Goal: Information Seeking & Learning: Compare options

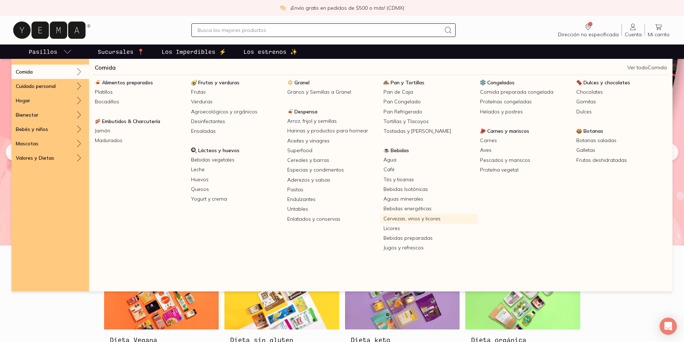
click at [395, 218] on link "Cervezas, vinos y licores" at bounding box center [429, 219] width 96 height 10
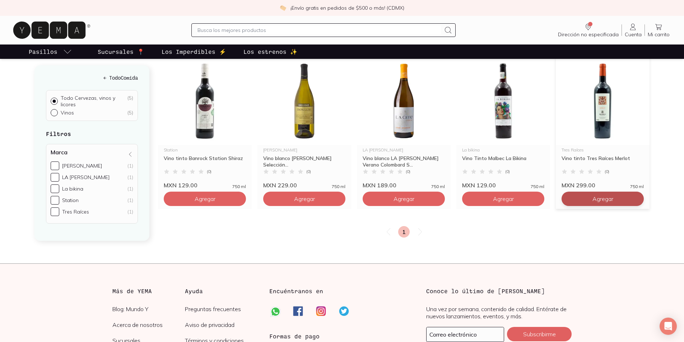
scroll to position [108, 0]
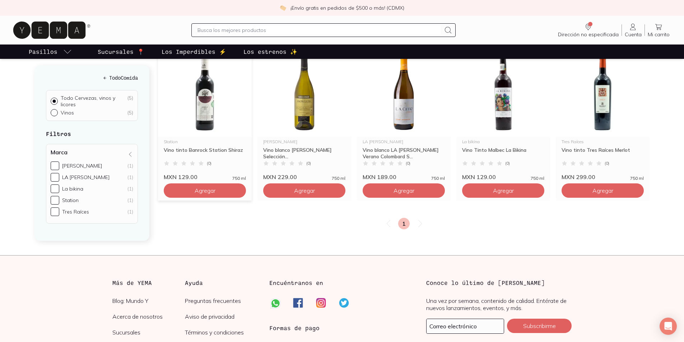
click at [202, 86] on img at bounding box center [205, 92] width 94 height 88
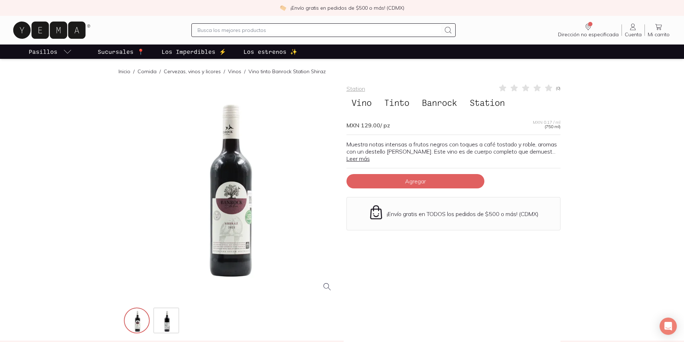
click at [370, 155] on link "Leer más" at bounding box center [358, 158] width 23 height 7
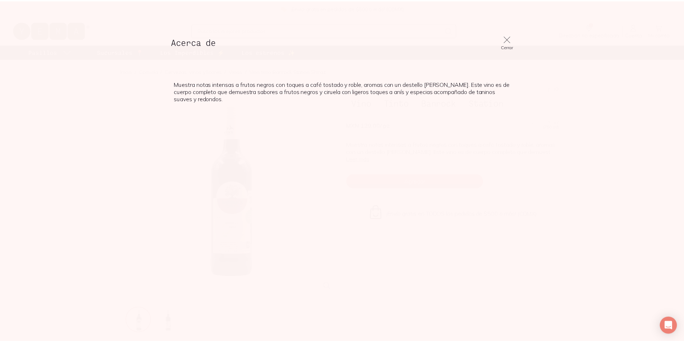
scroll to position [108, 0]
click at [513, 30] on div "Acerca de Cerrar" at bounding box center [345, 42] width 356 height 26
click at [509, 42] on icon at bounding box center [511, 39] width 10 height 10
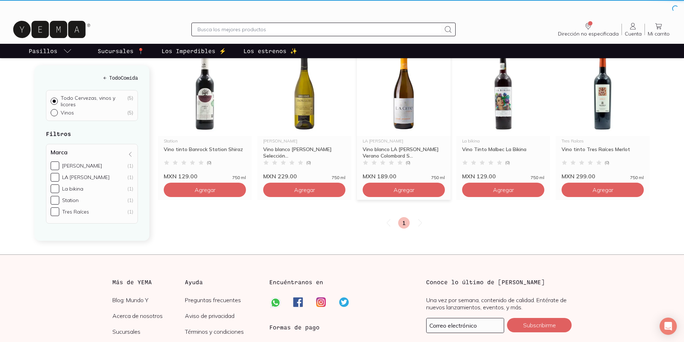
scroll to position [0, 0]
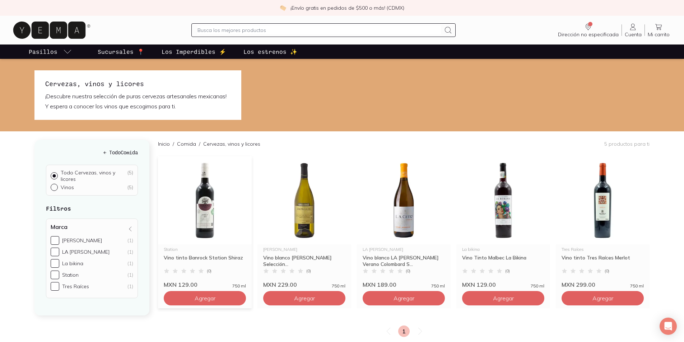
click at [215, 226] on img at bounding box center [205, 200] width 94 height 88
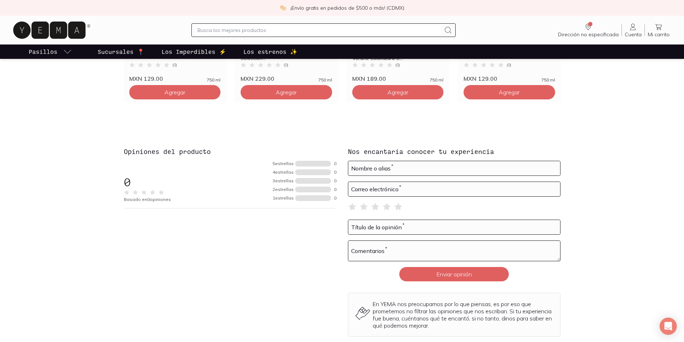
scroll to position [648, 0]
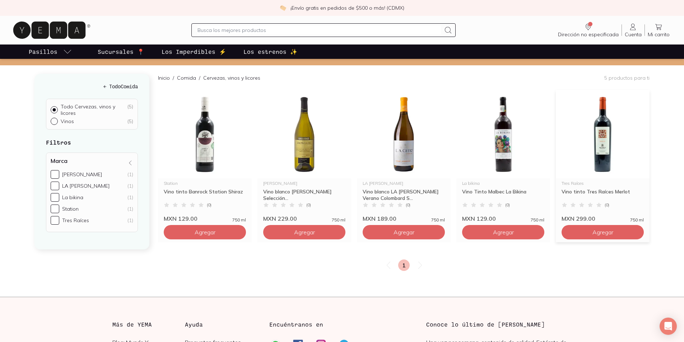
scroll to position [72, 0]
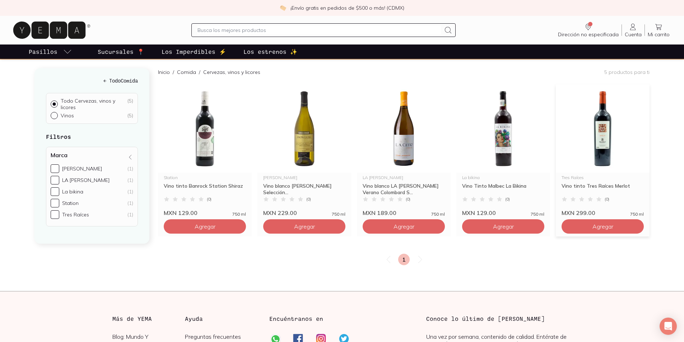
click at [600, 154] on img at bounding box center [603, 128] width 94 height 88
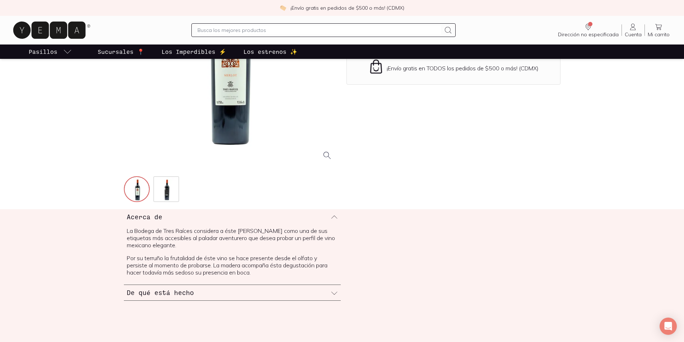
scroll to position [144, 0]
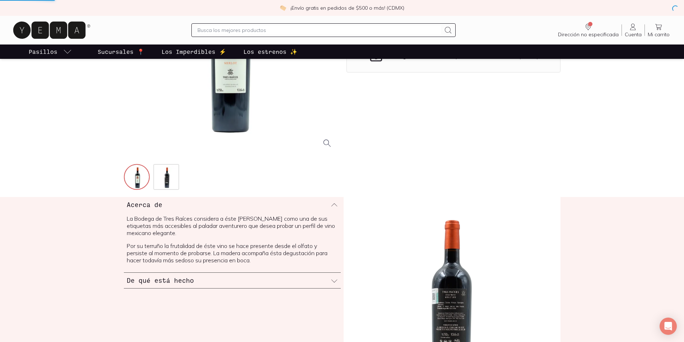
scroll to position [72, 0]
